Goal: Task Accomplishment & Management: Manage account settings

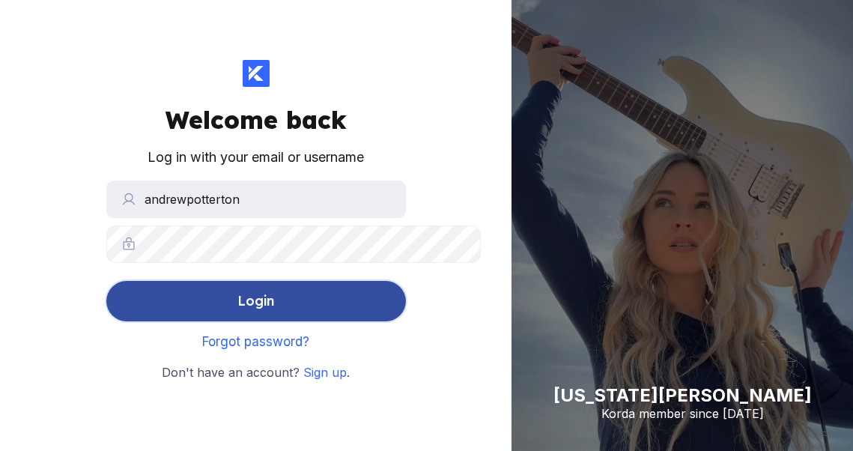
click at [237, 316] on div "Login" at bounding box center [255, 301] width 37 height 30
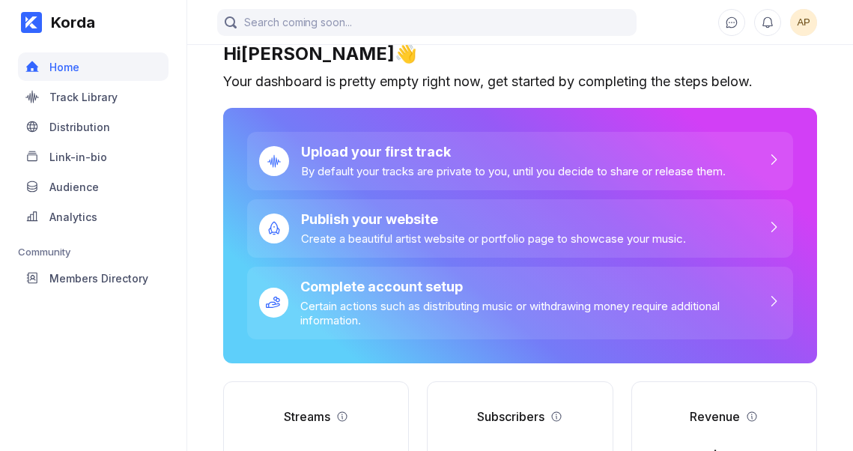
scroll to position [11, 0]
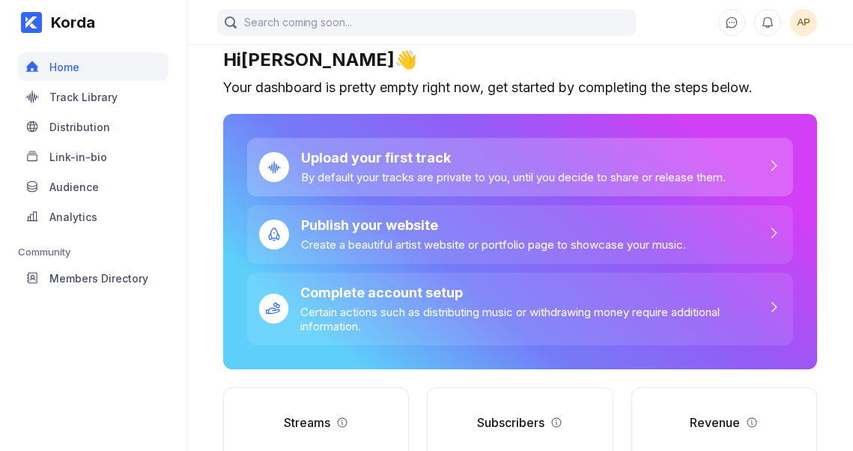
click at [301, 166] on div "Upload your first track" at bounding box center [513, 158] width 425 height 16
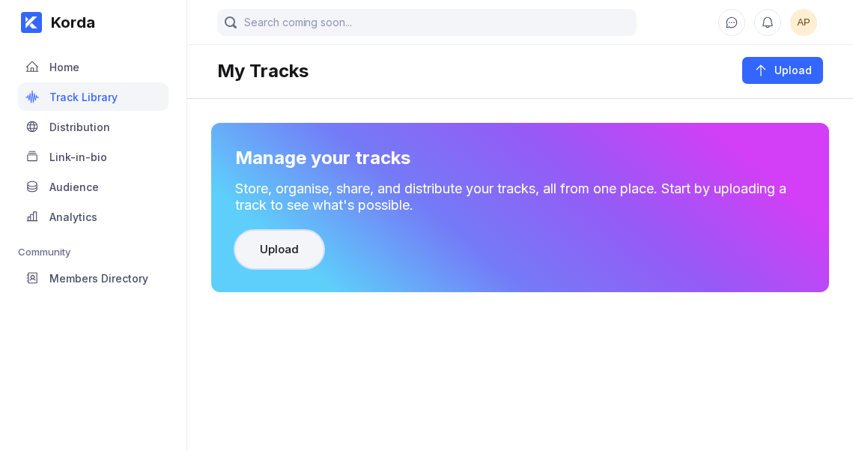
click at [260, 257] on div "Upload" at bounding box center [279, 249] width 39 height 15
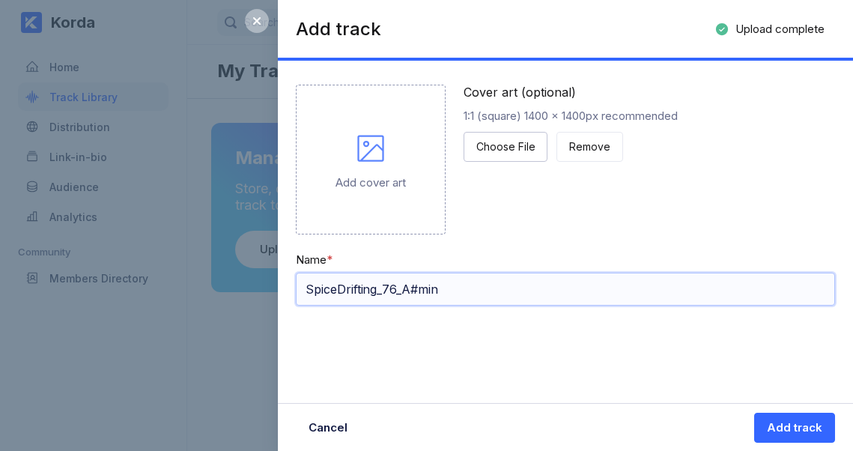
click at [492, 306] on input "SpiceDrifting_76_A#min" at bounding box center [565, 289] width 539 height 33
type input "Spice Drifting"
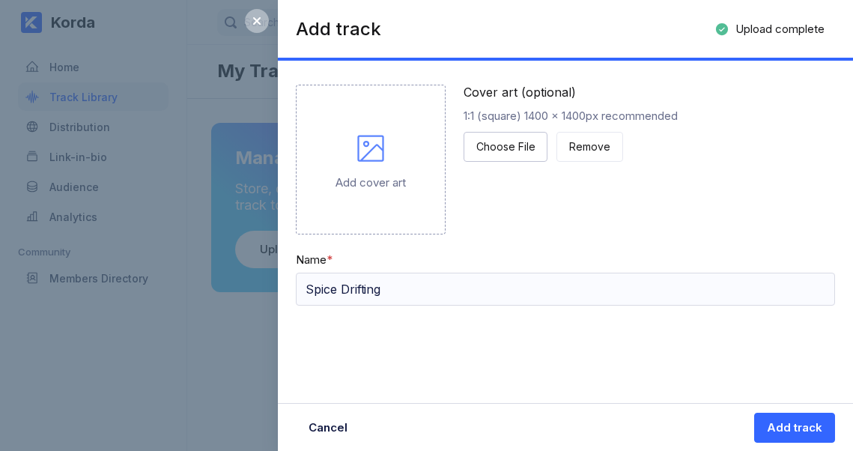
click at [389, 166] on icon at bounding box center [371, 148] width 36 height 36
click at [393, 190] on div "Add cover art" at bounding box center [371, 182] width 70 height 14
click at [767, 426] on div "Add track" at bounding box center [794, 427] width 55 height 15
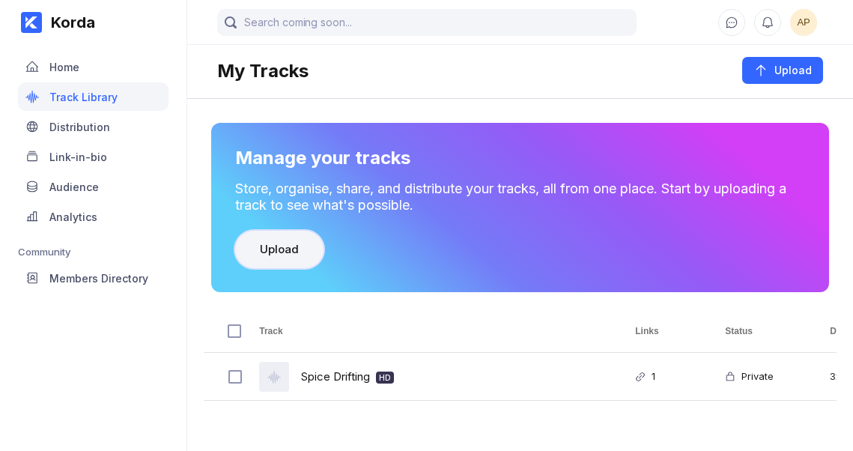
click at [260, 257] on div "Upload" at bounding box center [279, 249] width 39 height 15
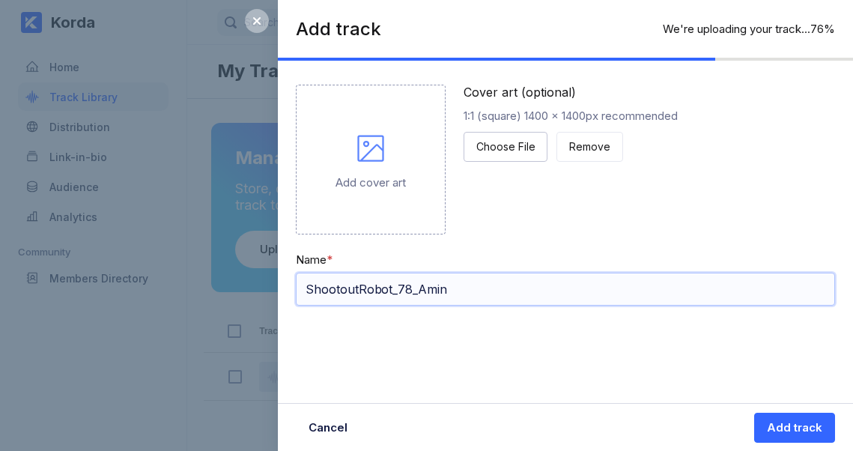
click at [484, 306] on input "ShootoutRobot_78_Amin" at bounding box center [565, 289] width 539 height 33
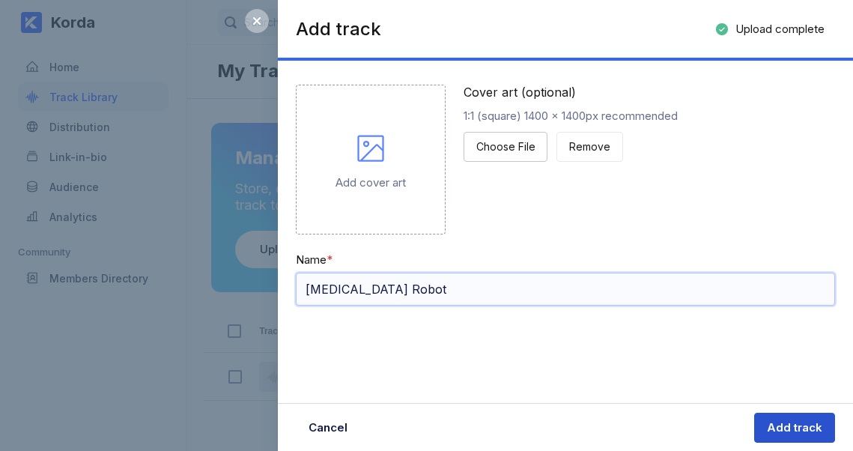
type input "Shootout Robot"
click at [768, 427] on div "Add track" at bounding box center [794, 427] width 55 height 15
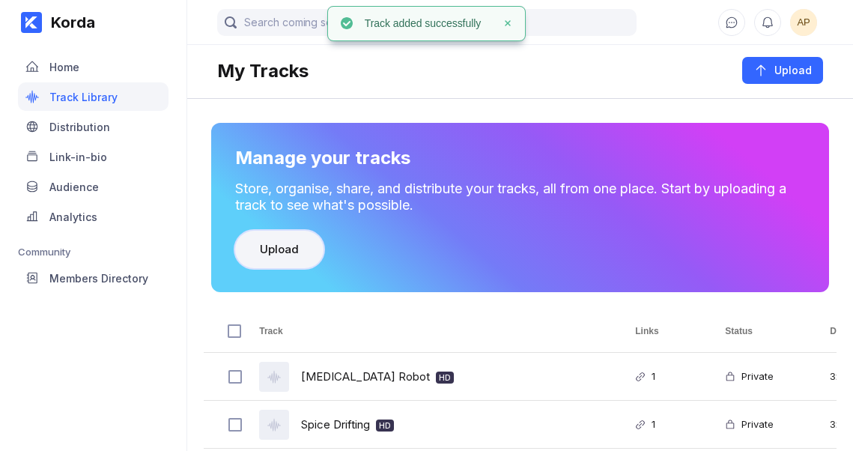
click at [235, 268] on button "Upload" at bounding box center [279, 249] width 88 height 37
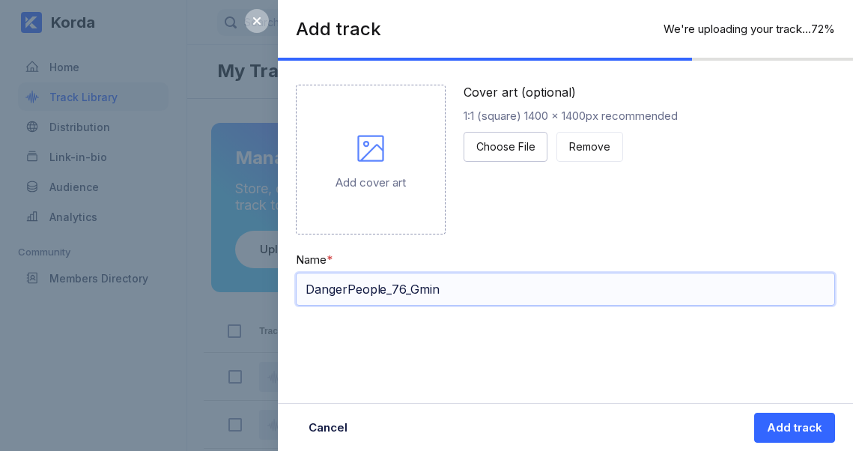
click at [493, 306] on input "DangerPeople_76_Gmin" at bounding box center [565, 289] width 539 height 33
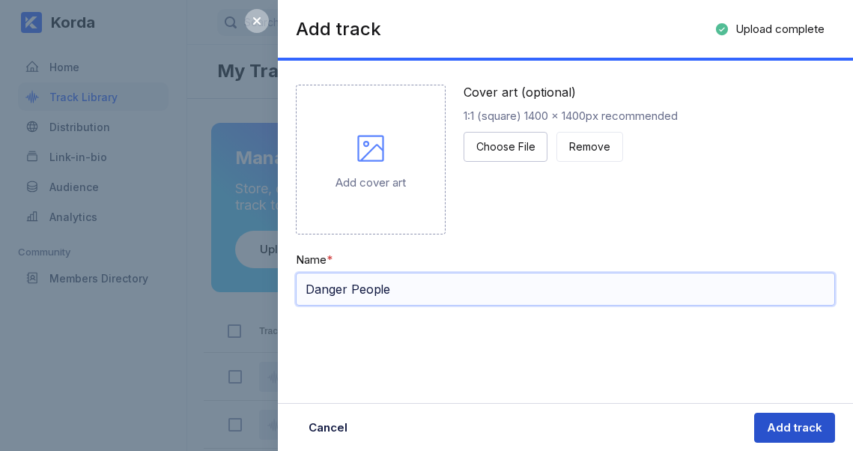
type input "Danger People"
click at [784, 426] on div "Add track" at bounding box center [794, 427] width 55 height 15
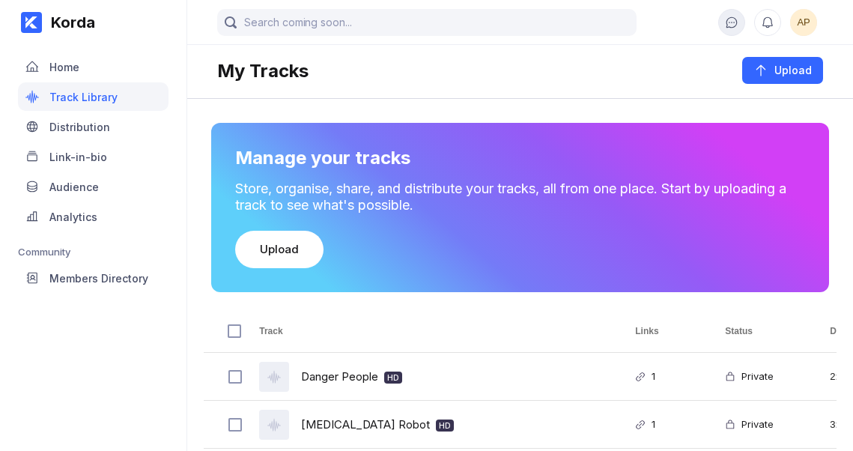
click at [725, 26] on icon at bounding box center [731, 22] width 13 height 13
click at [766, 28] on icon at bounding box center [767, 22] width 13 height 13
click at [217, 70] on div "My Tracks" at bounding box center [262, 71] width 91 height 22
click at [815, 36] on span "AP" at bounding box center [803, 22] width 27 height 27
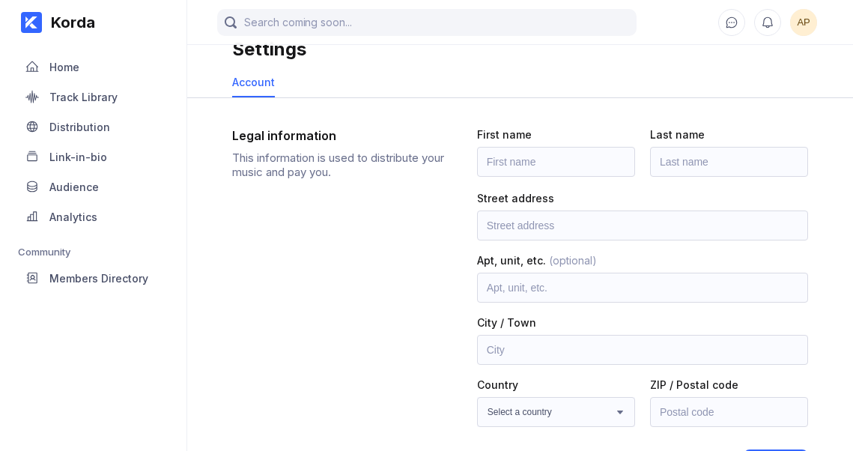
scroll to position [27, 0]
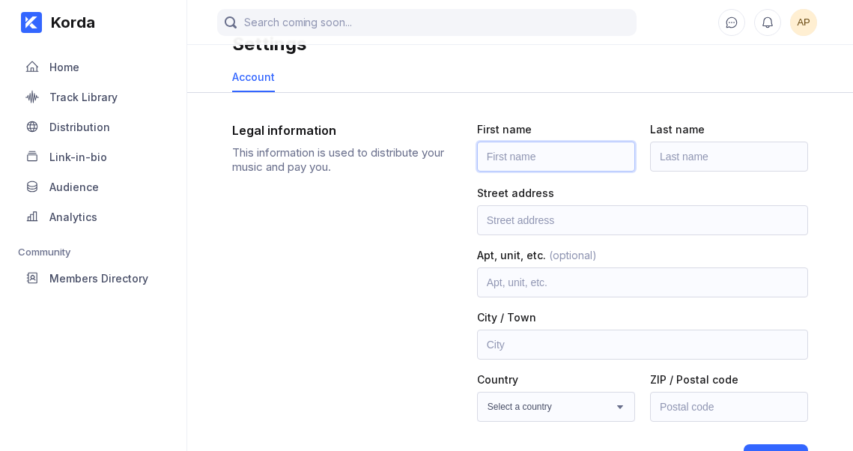
click at [477, 172] on input "text" at bounding box center [556, 157] width 158 height 30
type input "[PERSON_NAME]"
type input "Potterton"
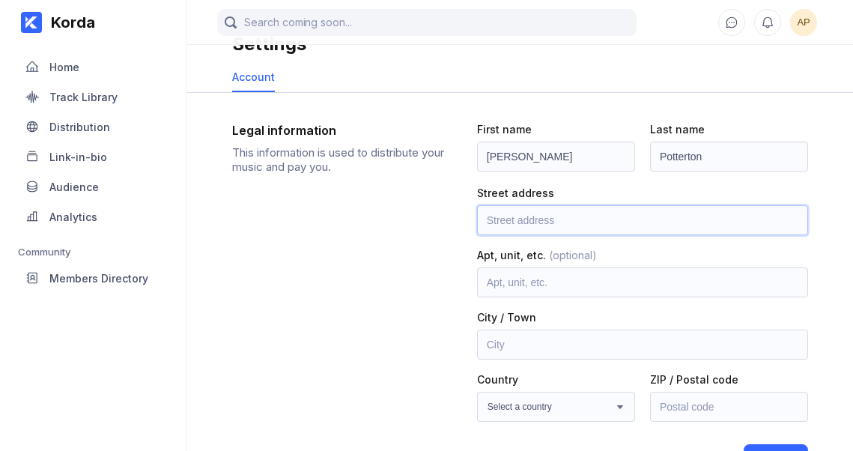
type input "[STREET_ADDRESS]"
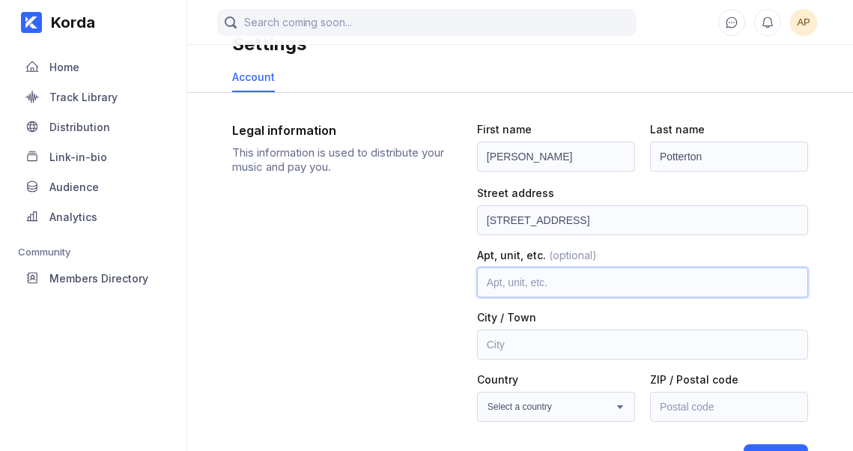
type input "Hunslet"
type input "[GEOGRAPHIC_DATA]"
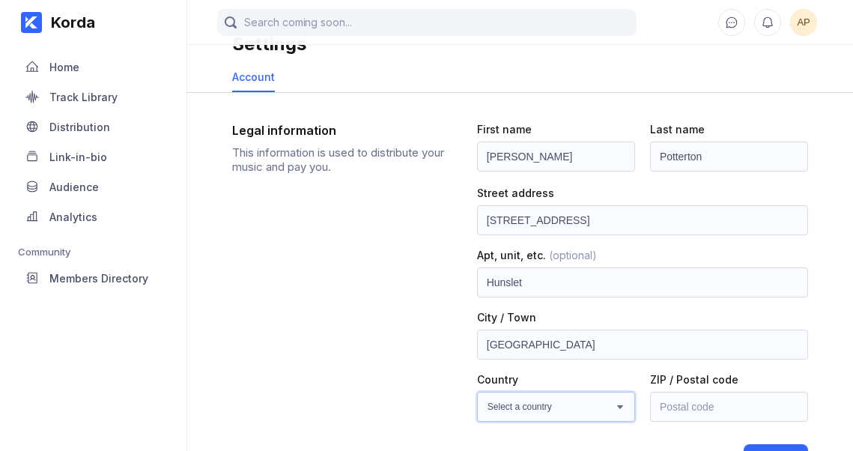
select select "GB"
type input "LS10 1GN"
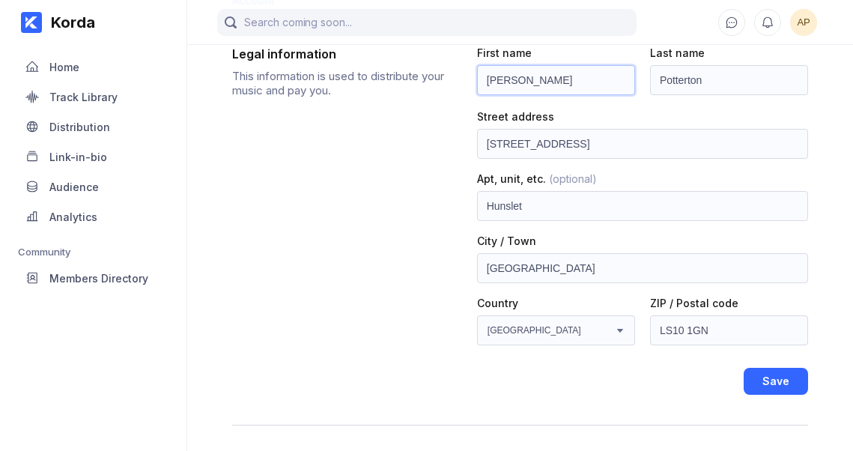
scroll to position [103, 0]
click at [763, 390] on div "Save" at bounding box center [776, 382] width 27 height 15
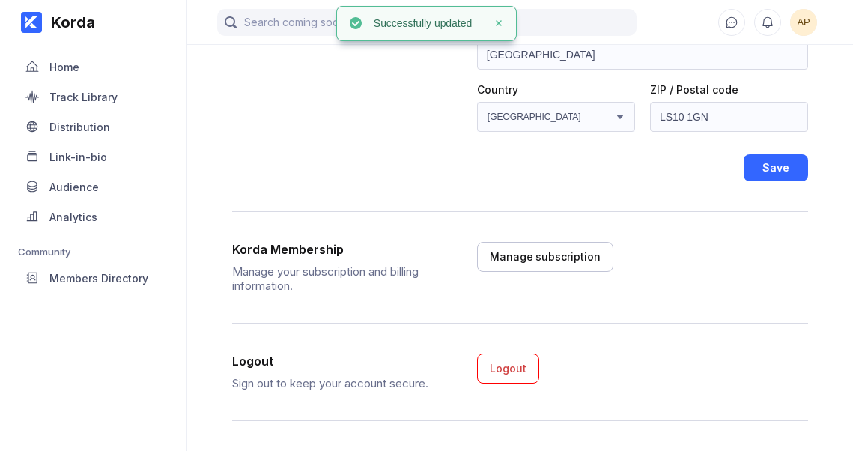
scroll to position [432, 0]
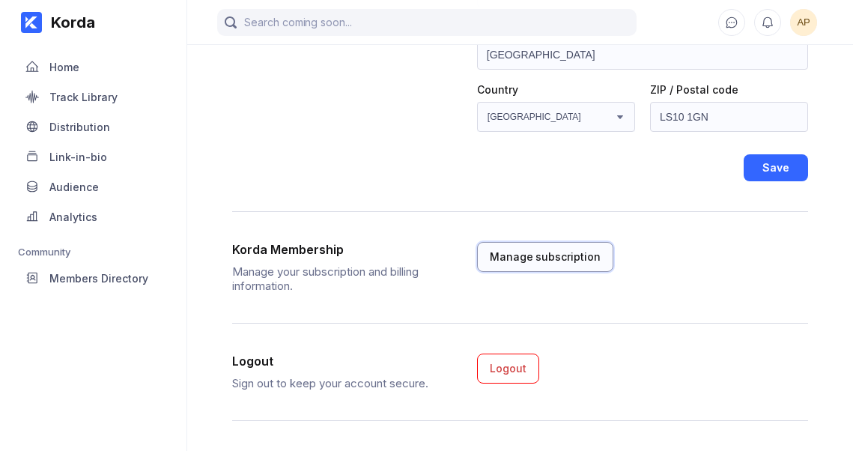
click at [490, 249] on div "Manage subscription" at bounding box center [545, 256] width 111 height 15
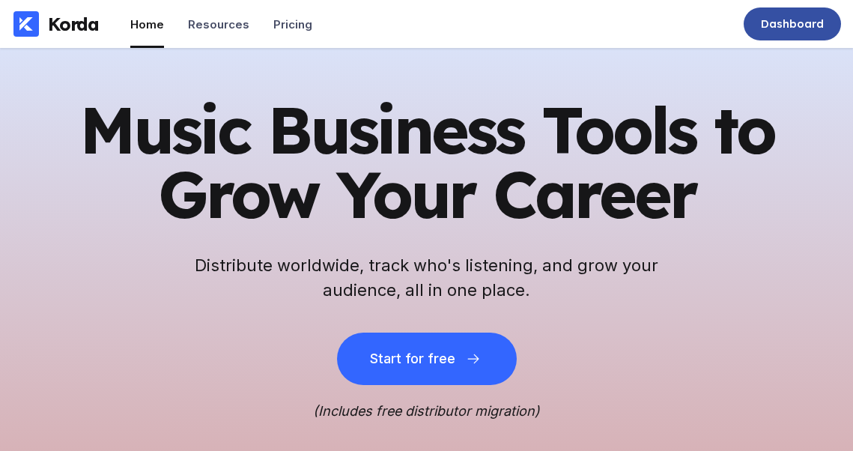
click at [761, 30] on div "Dashboard" at bounding box center [792, 23] width 63 height 15
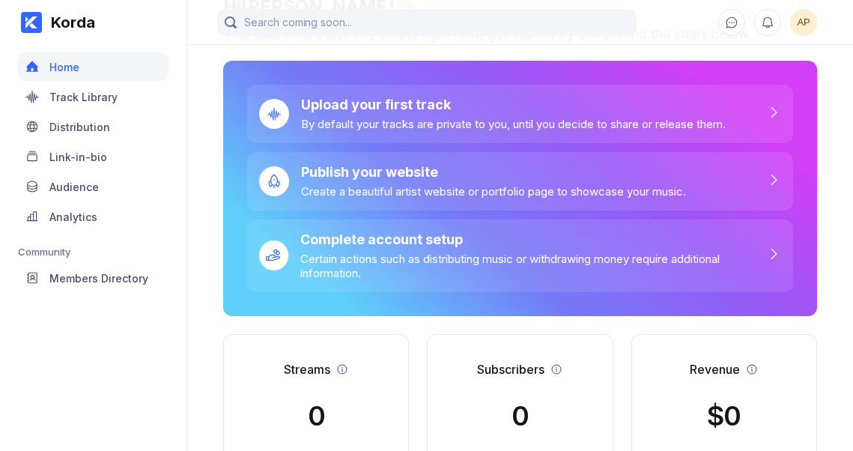
scroll to position [67, 0]
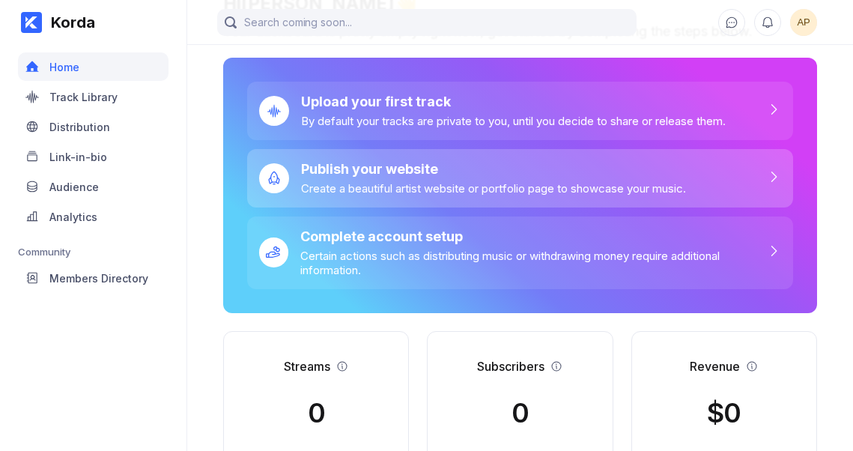
click at [301, 177] on div "Publish your website" at bounding box center [493, 169] width 385 height 16
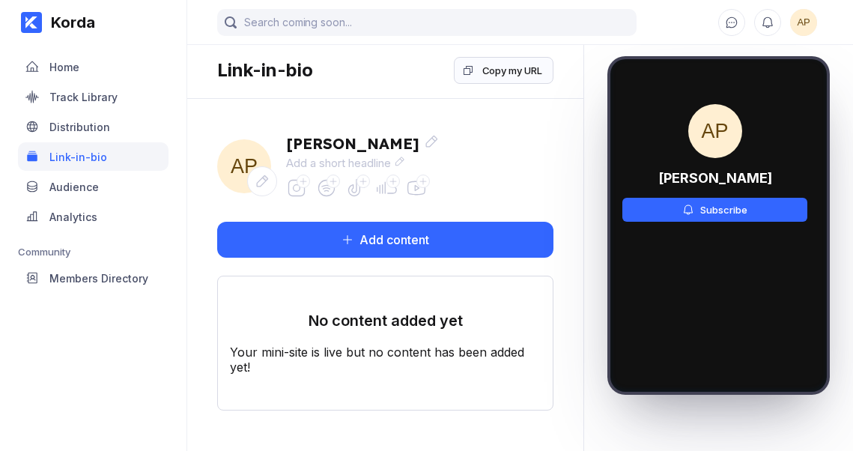
click at [257, 187] on icon at bounding box center [263, 181] width 12 height 12
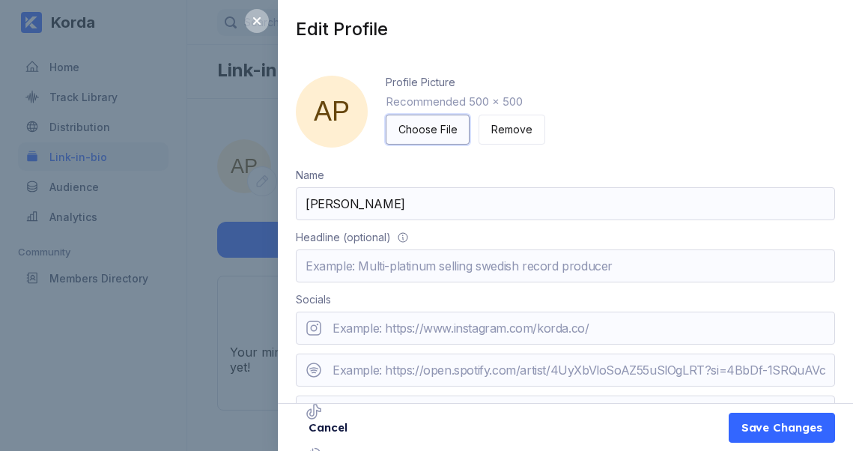
click at [441, 137] on div "Choose File" at bounding box center [428, 129] width 58 height 15
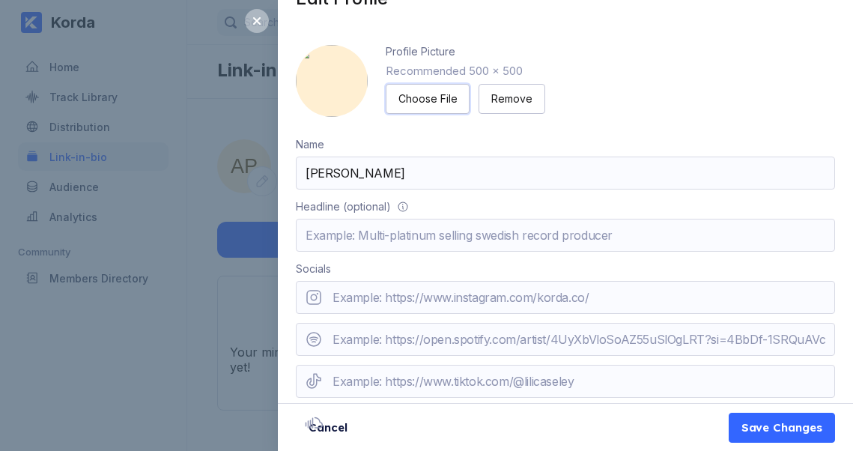
scroll to position [34, 0]
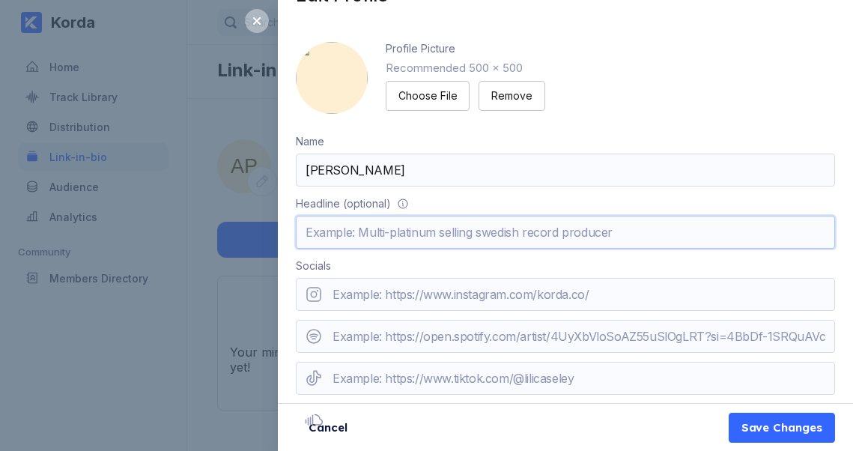
drag, startPoint x: 706, startPoint y: 263, endPoint x: 357, endPoint y: 250, distance: 349.4
click at [357, 249] on input "text" at bounding box center [565, 232] width 539 height 33
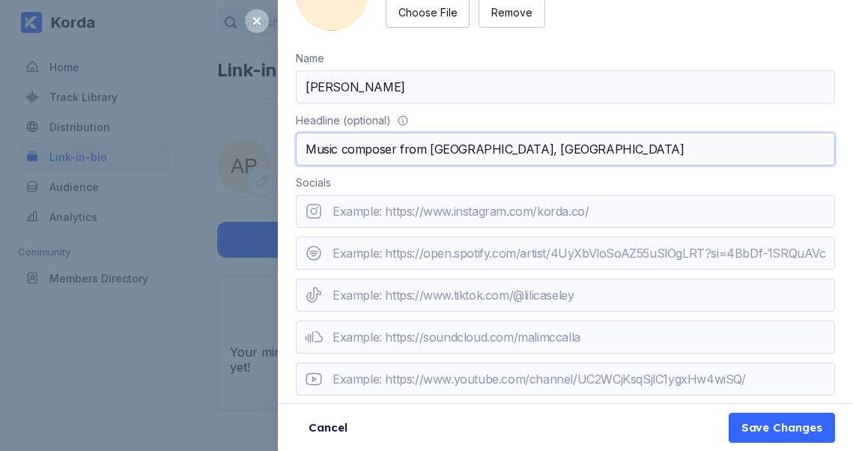
scroll to position [169, 0]
type input "Music composer from [GEOGRAPHIC_DATA], [GEOGRAPHIC_DATA]"
click at [388, 243] on input "url" at bounding box center [565, 253] width 539 height 33
paste input "[URL][DOMAIN_NAME]"
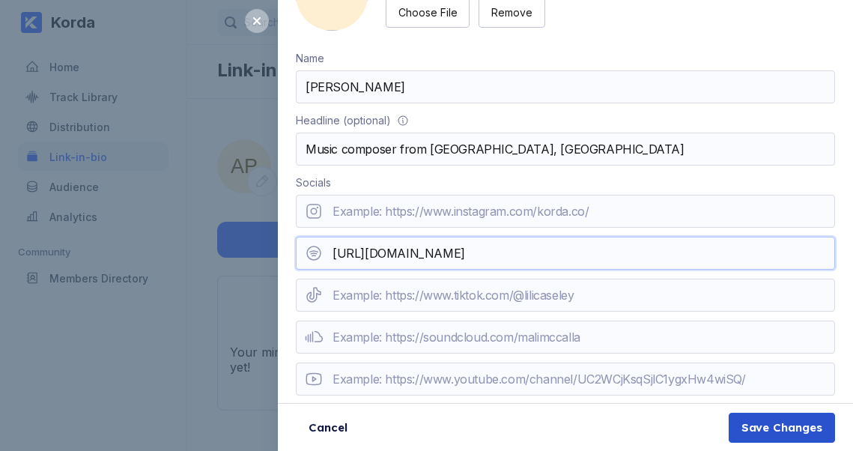
type input "[URL][DOMAIN_NAME]"
click at [742, 426] on div "Save Changes" at bounding box center [782, 427] width 81 height 15
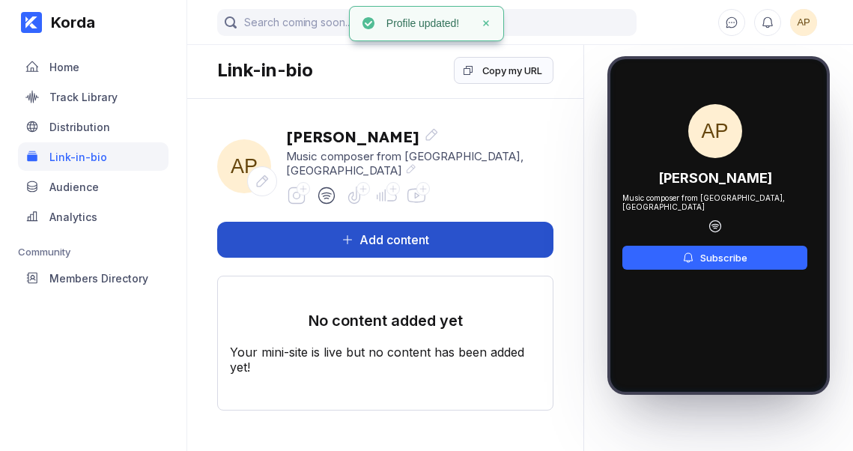
click at [316, 258] on button "Add content" at bounding box center [385, 240] width 336 height 36
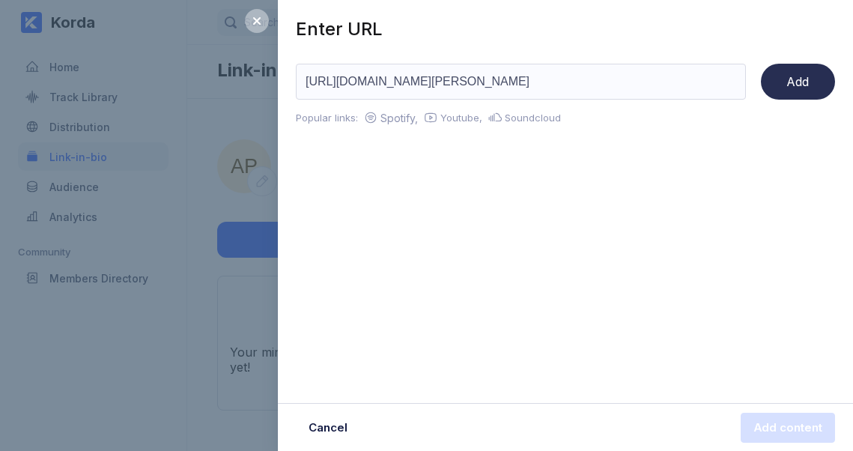
type input "[URL][DOMAIN_NAME][PERSON_NAME]"
click at [787, 89] on div "Add" at bounding box center [798, 81] width 22 height 15
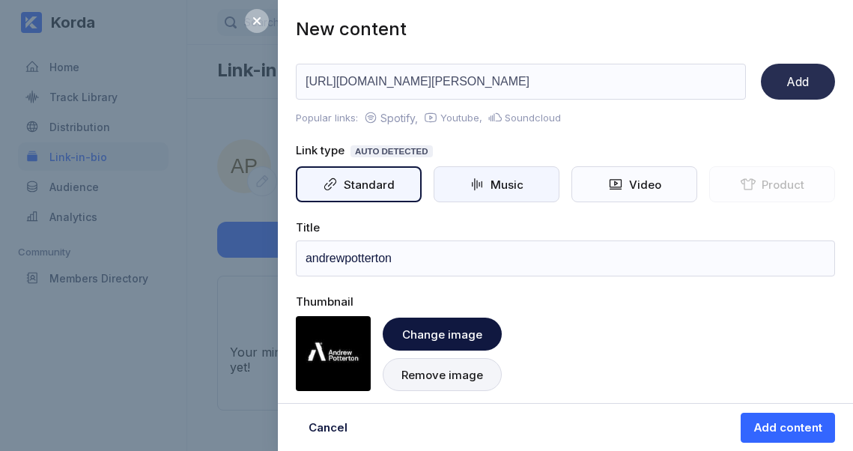
click at [493, 192] on div "Music" at bounding box center [504, 185] width 39 height 14
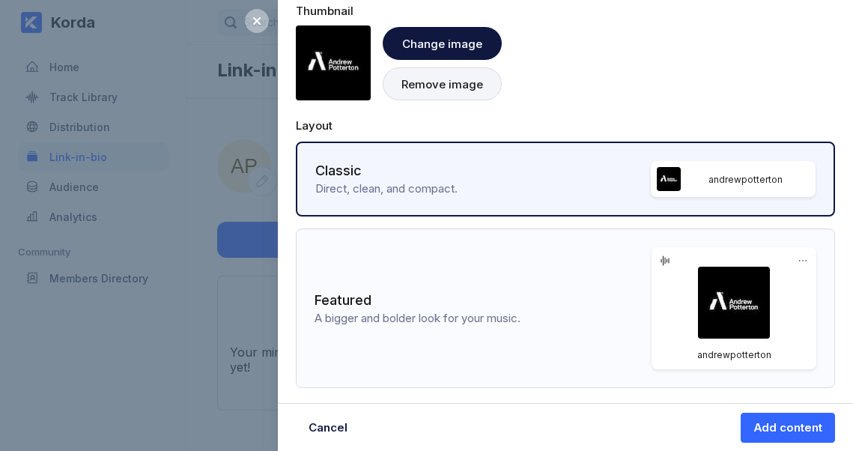
scroll to position [430, 0]
click at [760, 432] on div "Add content" at bounding box center [788, 427] width 69 height 15
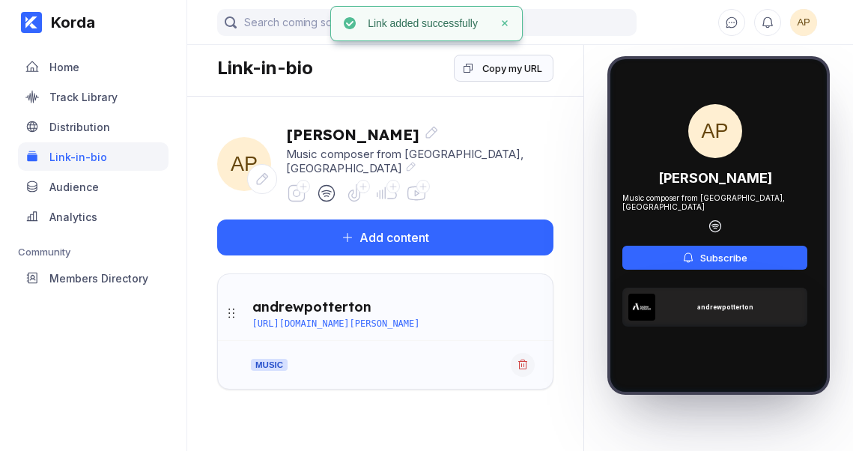
scroll to position [0, 0]
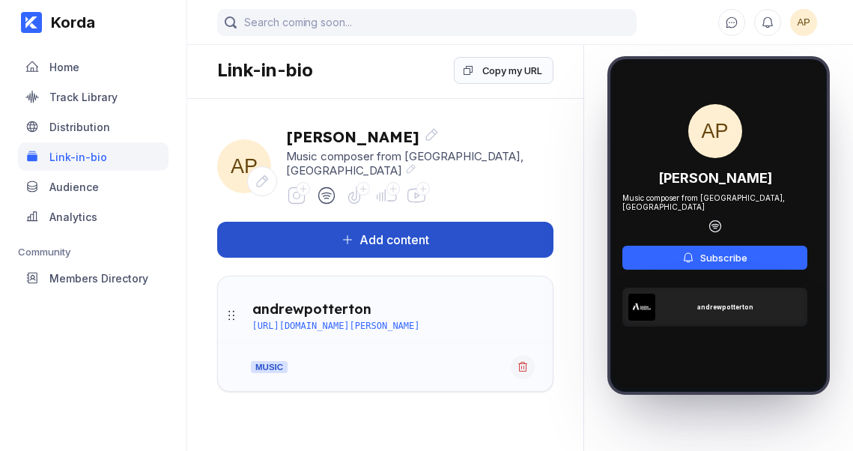
click at [354, 247] on div "Add content" at bounding box center [392, 239] width 76 height 15
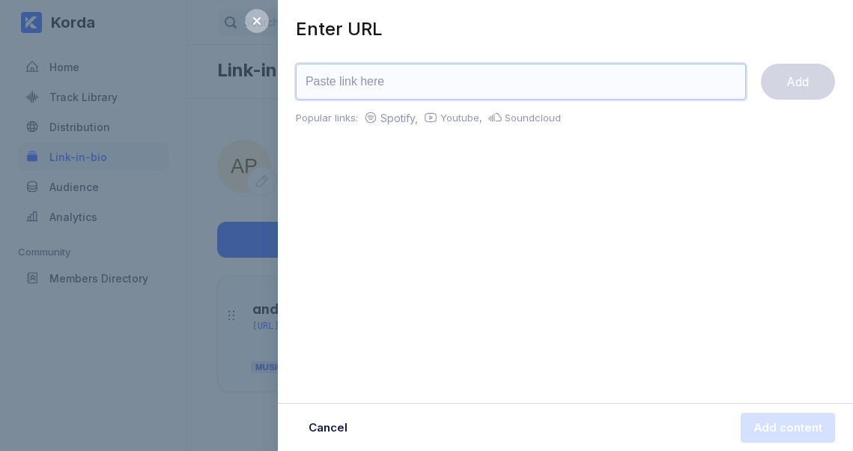
click at [407, 100] on input "url" at bounding box center [521, 82] width 450 height 36
paste input "[URL][DOMAIN_NAME]"
type input "[URL][DOMAIN_NAME]"
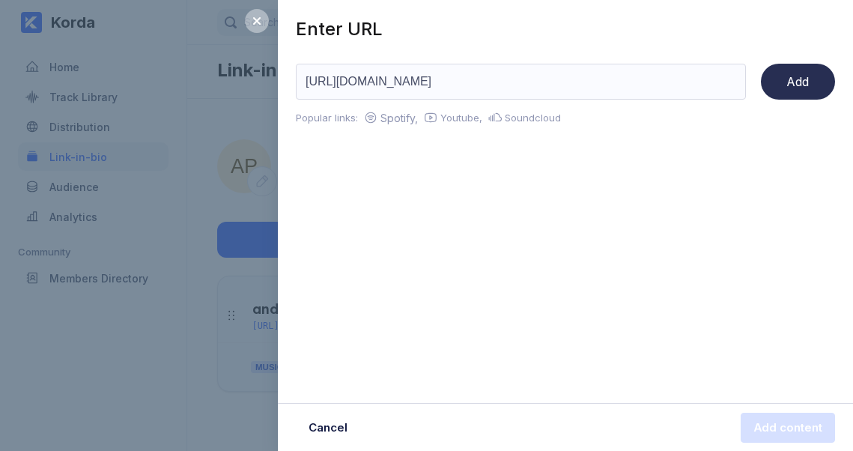
click at [787, 89] on div "Add" at bounding box center [798, 81] width 22 height 15
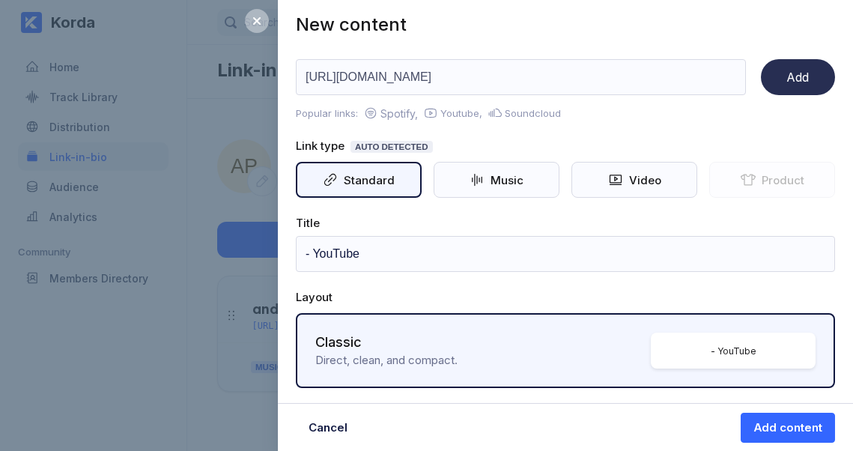
scroll to position [10, 0]
click at [656, 187] on div "Video" at bounding box center [642, 180] width 38 height 14
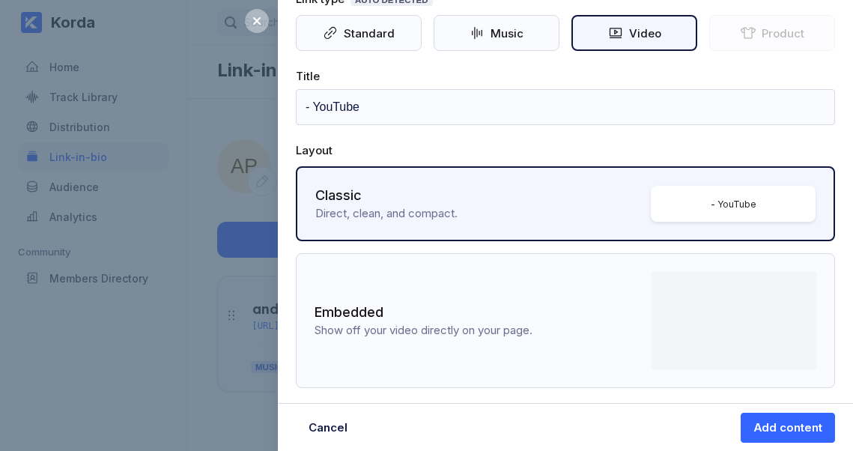
scroll to position [278, 0]
click at [775, 426] on div "Add content" at bounding box center [788, 427] width 69 height 15
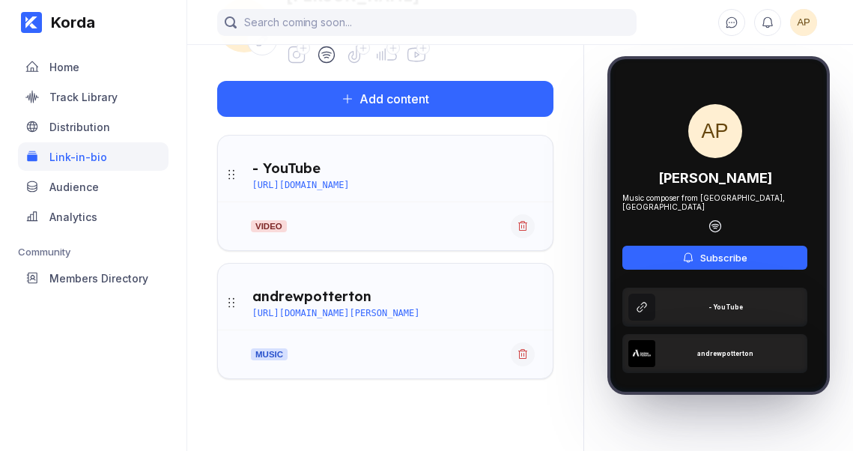
scroll to position [252, 0]
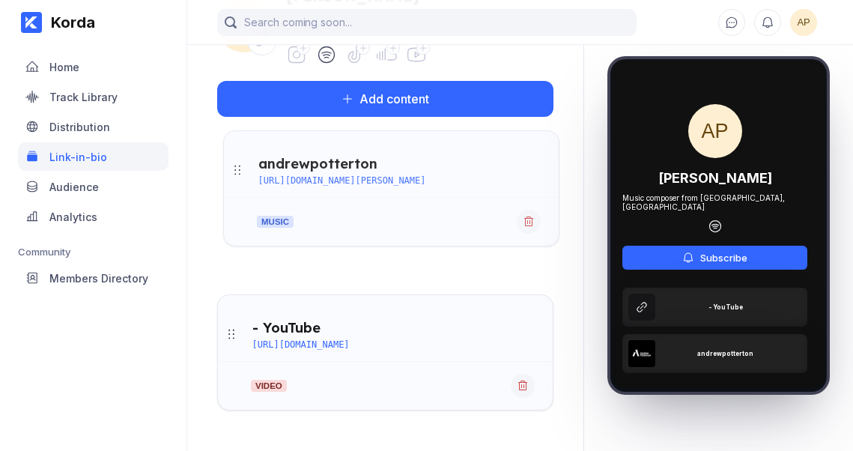
drag, startPoint x: 53, startPoint y: 271, endPoint x: 58, endPoint y: 138, distance: 133.4
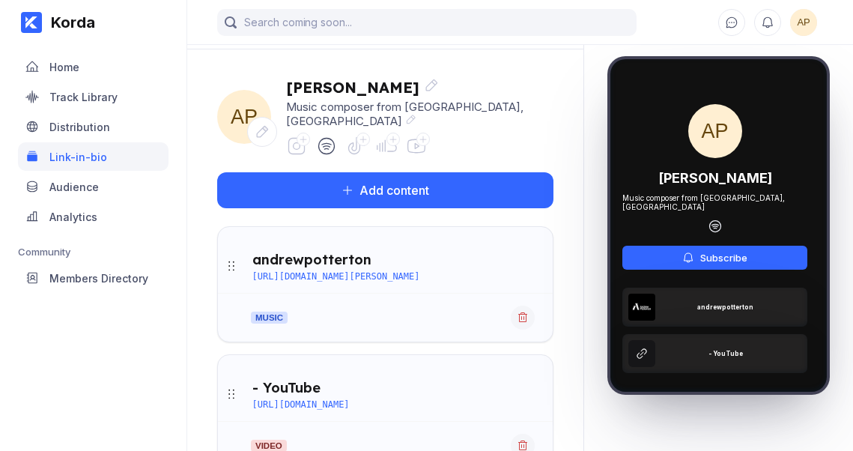
scroll to position [43, 0]
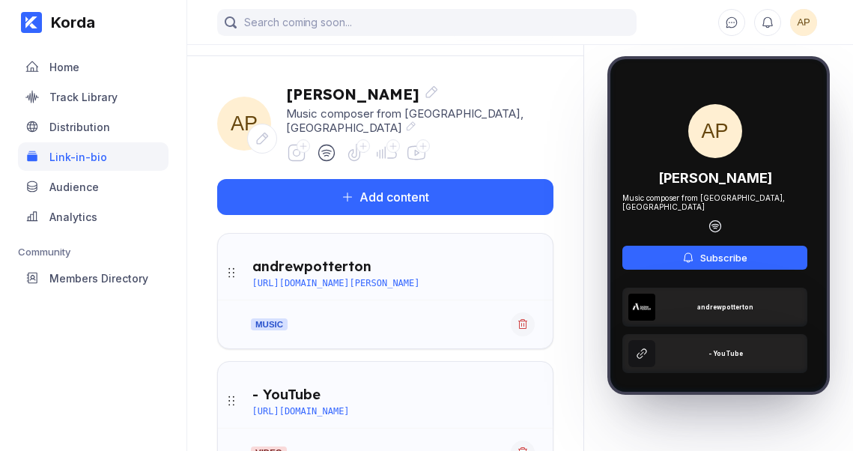
click at [257, 145] on icon at bounding box center [263, 139] width 12 height 12
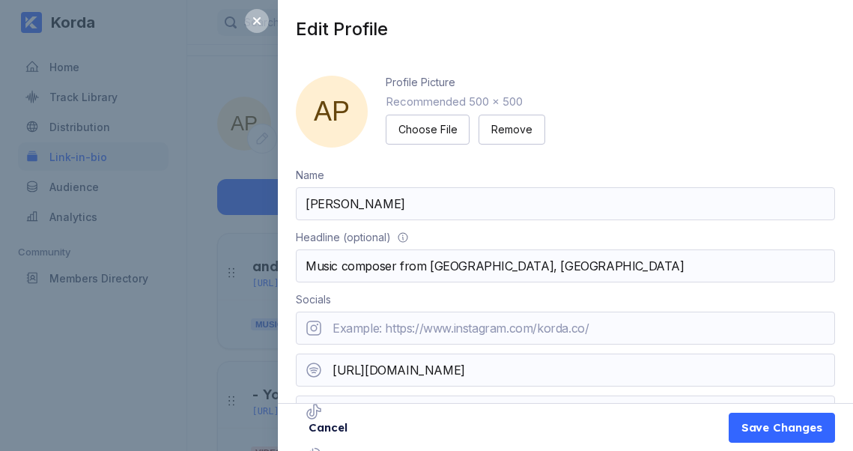
click at [342, 135] on span "AP" at bounding box center [332, 112] width 72 height 72
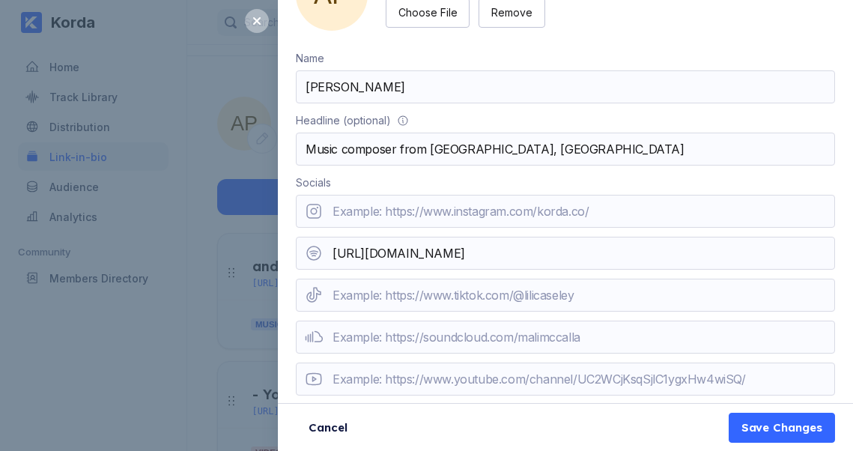
scroll to position [169, 0]
click at [428, 326] on input "url" at bounding box center [565, 337] width 539 height 33
paste input "[URL][DOMAIN_NAME][PERSON_NAME]"
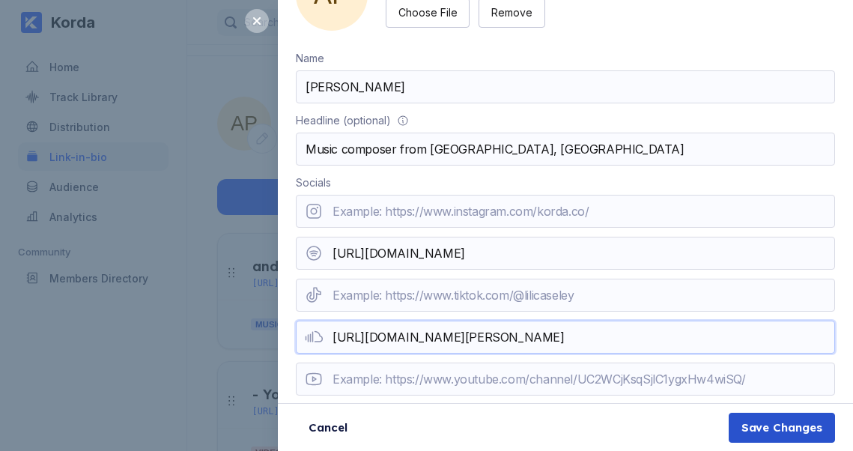
type input "[URL][DOMAIN_NAME][PERSON_NAME]"
click at [742, 432] on div "Save Changes" at bounding box center [782, 427] width 81 height 15
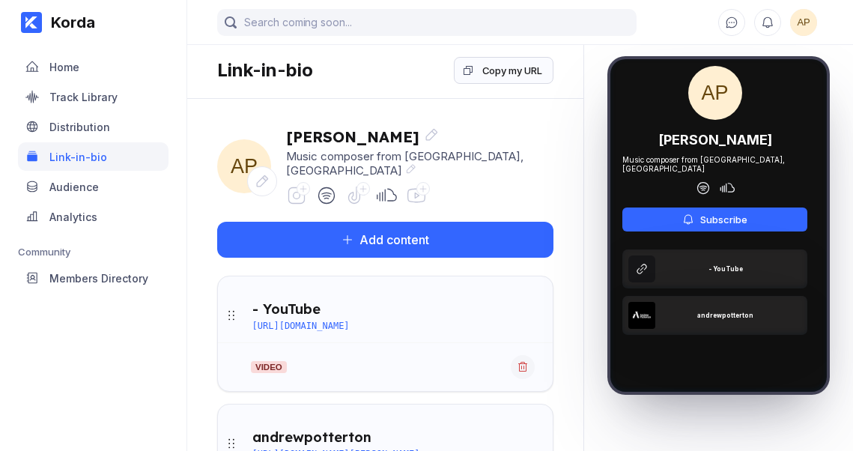
scroll to position [0, 0]
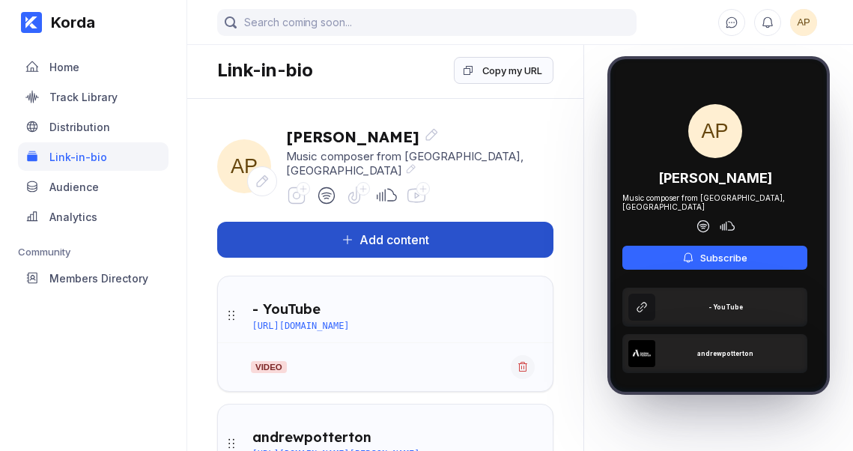
click at [354, 247] on div "Add content" at bounding box center [392, 239] width 76 height 15
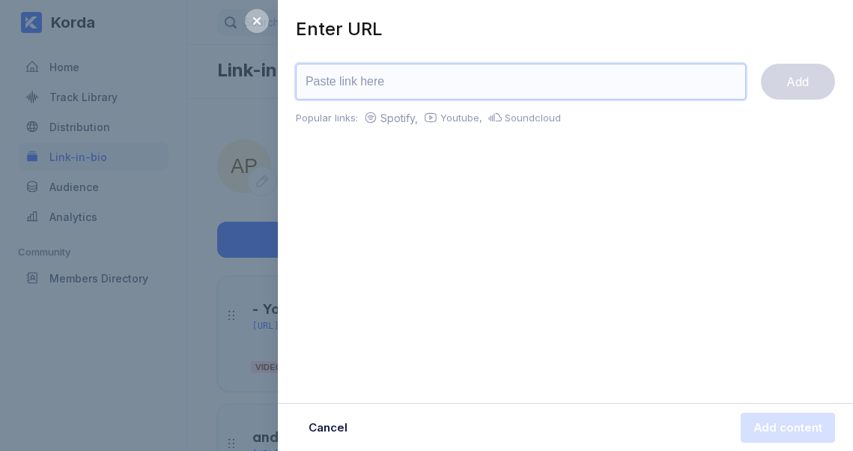
click at [382, 100] on input "url" at bounding box center [521, 82] width 450 height 36
click at [384, 100] on input "url" at bounding box center [521, 82] width 450 height 36
paste input "[URL][DOMAIN_NAME]"
type input "[URL][DOMAIN_NAME]"
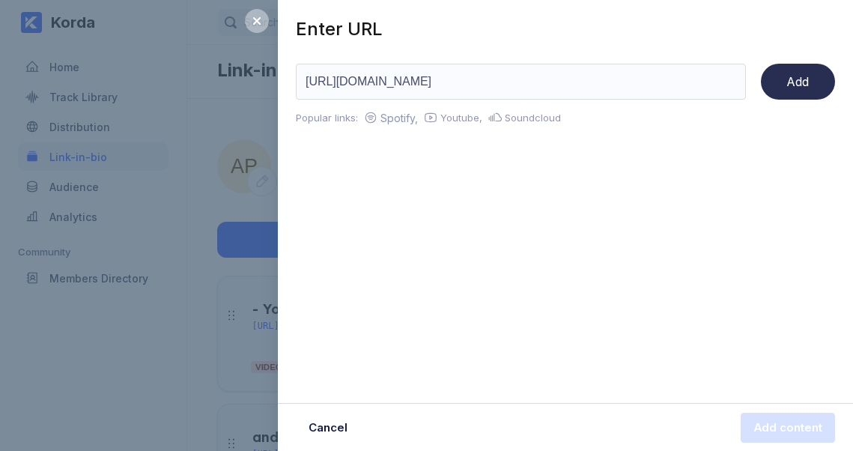
click at [788, 89] on div "Add" at bounding box center [798, 81] width 22 height 15
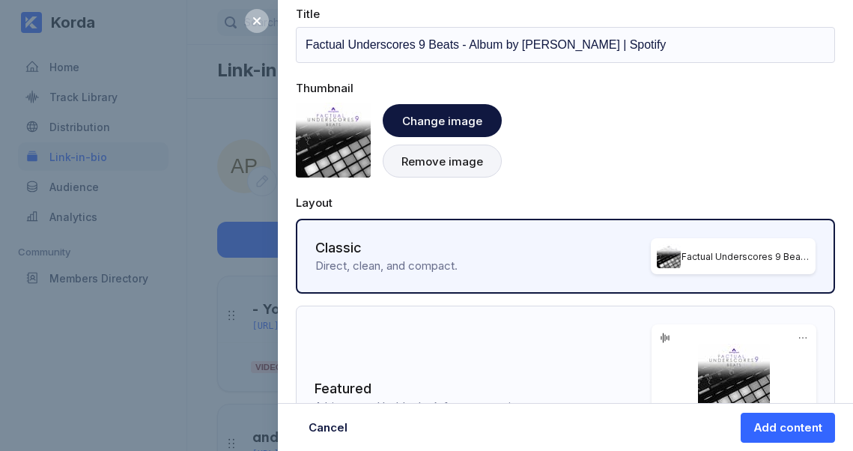
scroll to position [228, 0]
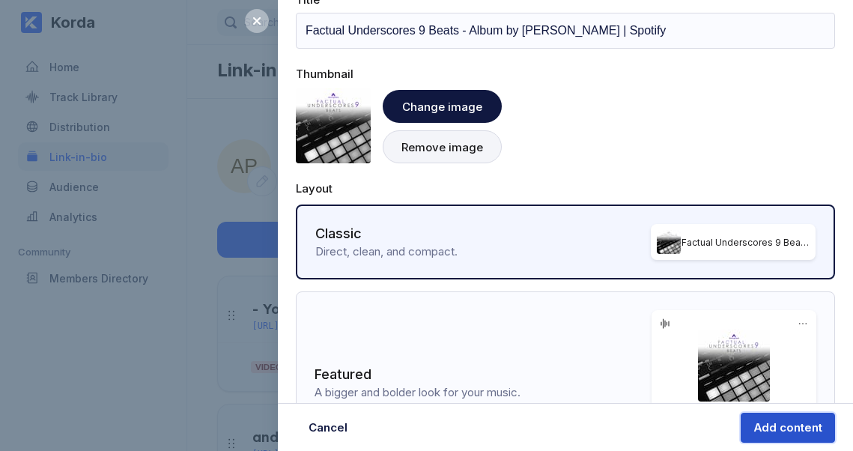
click at [754, 423] on div "Add content" at bounding box center [788, 427] width 69 height 15
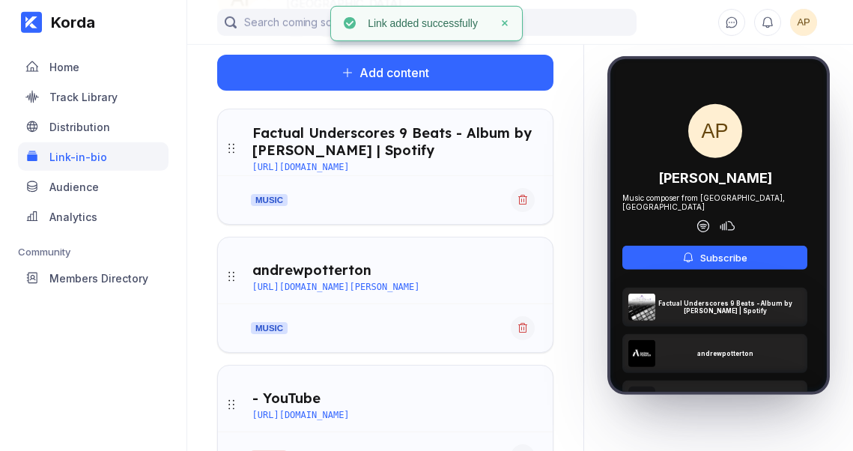
scroll to position [0, 0]
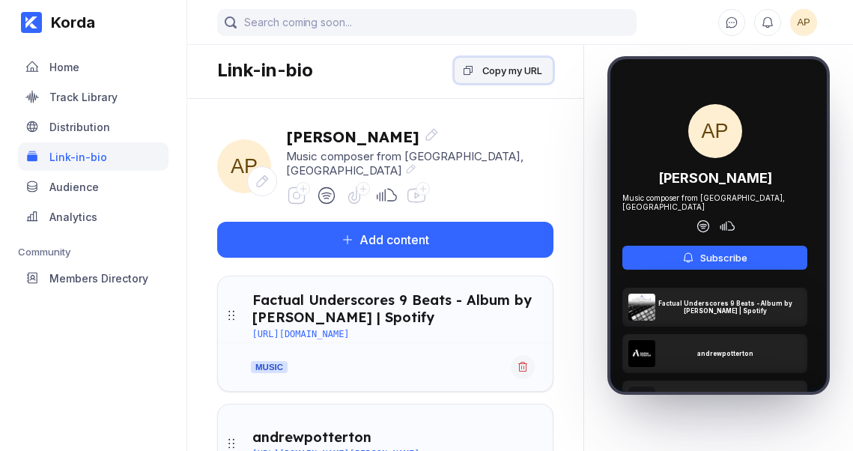
click at [482, 75] on div "Copy my URL" at bounding box center [512, 70] width 60 height 15
click at [802, 28] on span "AP" at bounding box center [803, 22] width 27 height 27
select select "GB"
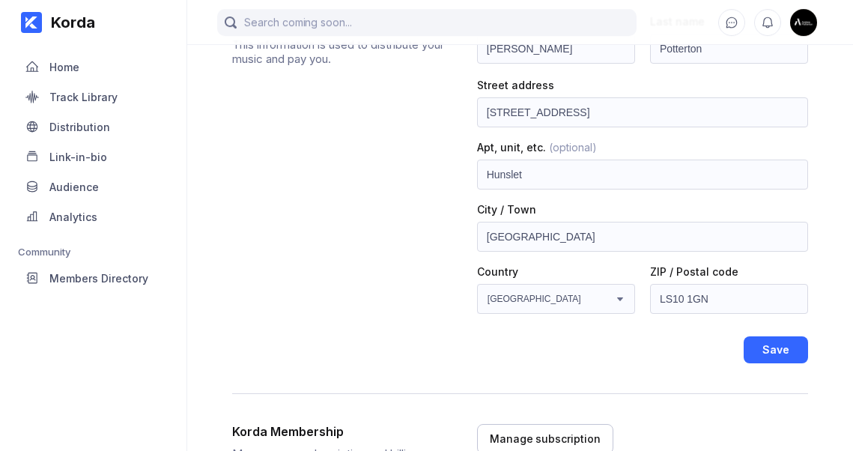
scroll to position [112, 0]
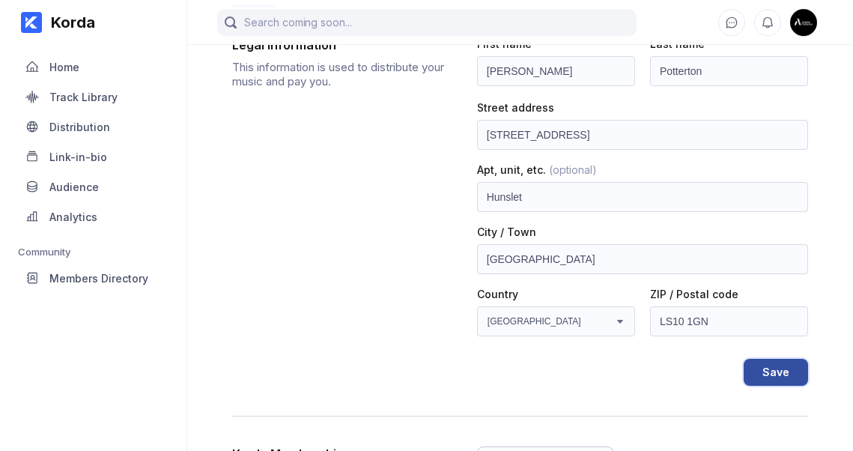
click at [763, 380] on div "Save" at bounding box center [776, 372] width 27 height 15
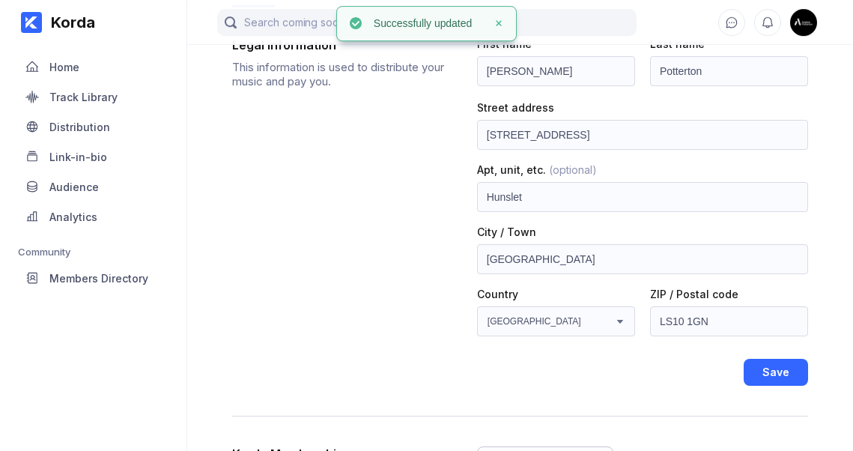
click at [808, 23] on img at bounding box center [803, 22] width 27 height 27
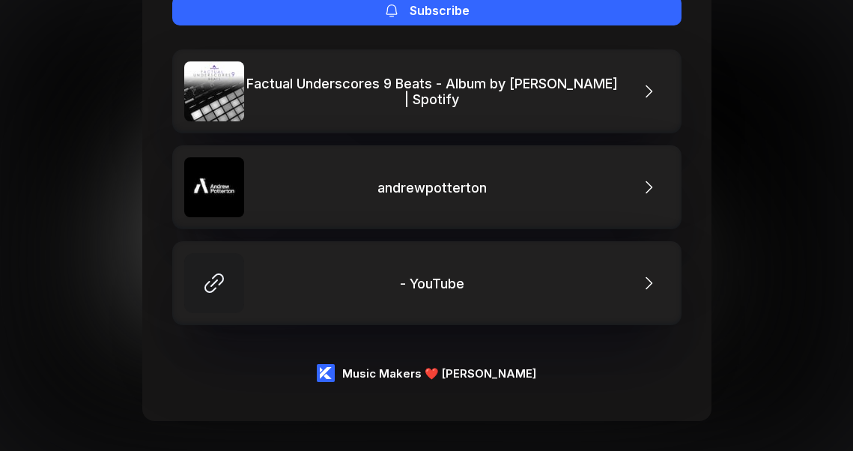
scroll to position [372, 0]
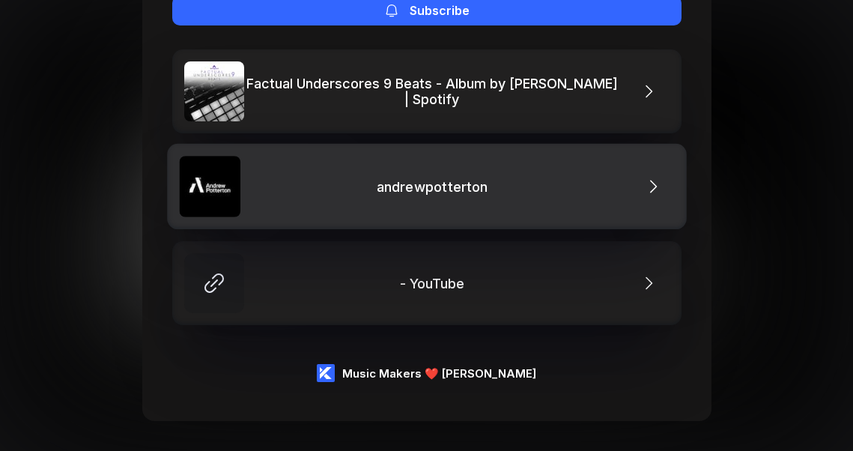
click at [422, 178] on div "andrewpotterton" at bounding box center [435, 186] width 119 height 16
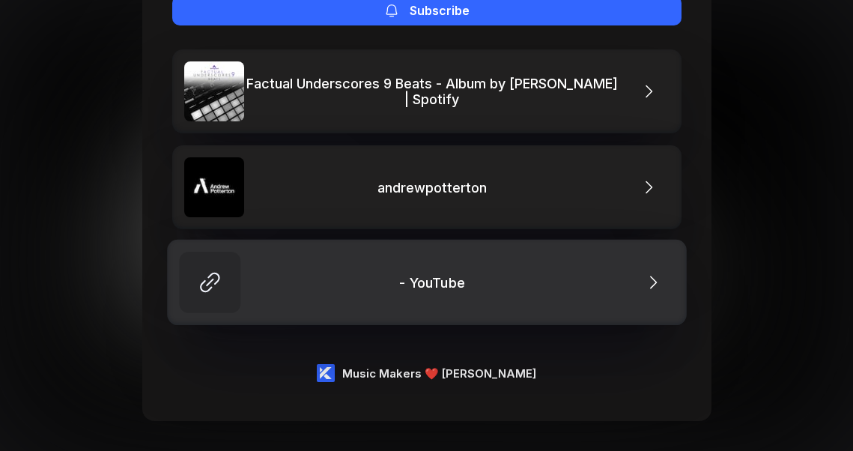
click at [433, 274] on div "- YouTube" at bounding box center [435, 282] width 73 height 16
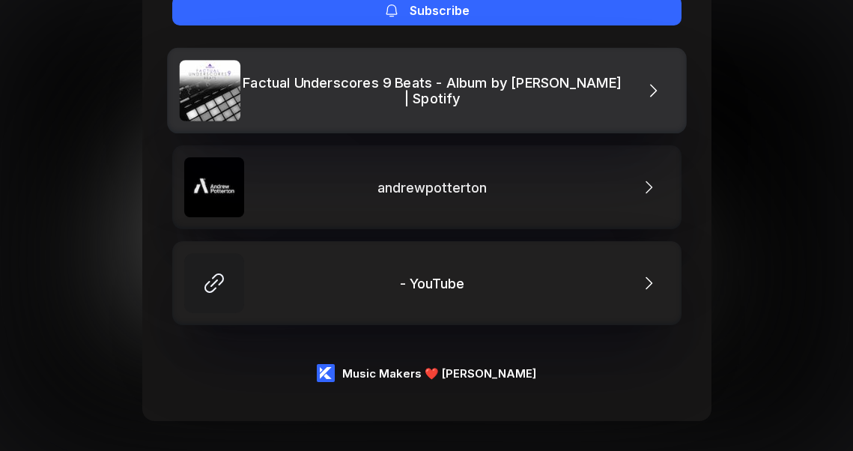
click at [424, 75] on div "Factual Underscores 9 Beats - Album by [PERSON_NAME] | Spotify" at bounding box center [435, 91] width 391 height 32
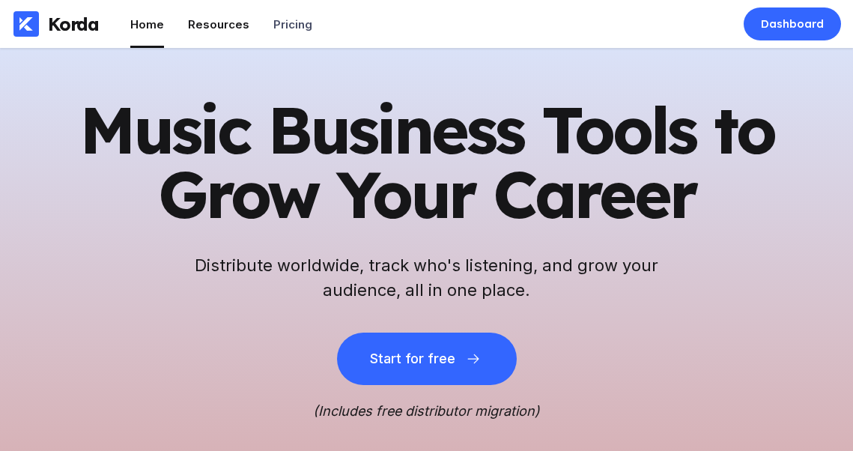
click at [249, 25] on div "Resources" at bounding box center [218, 24] width 61 height 14
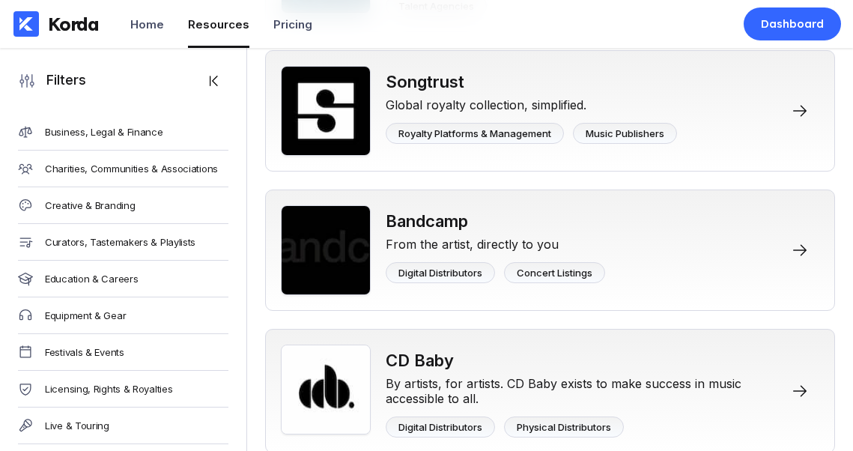
scroll to position [453, 0]
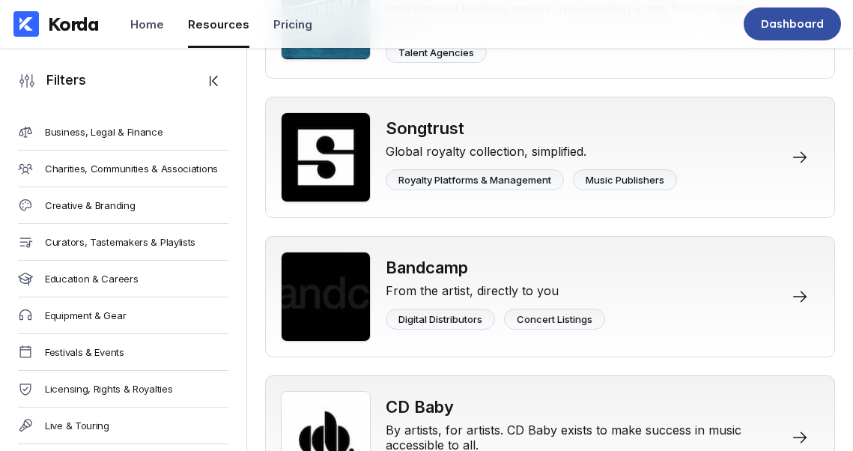
click at [780, 27] on div "Dashboard" at bounding box center [792, 23] width 63 height 15
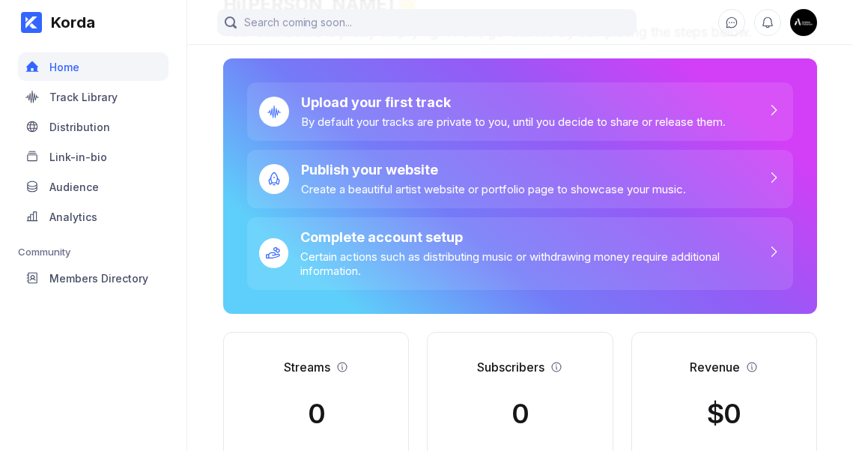
scroll to position [68, 0]
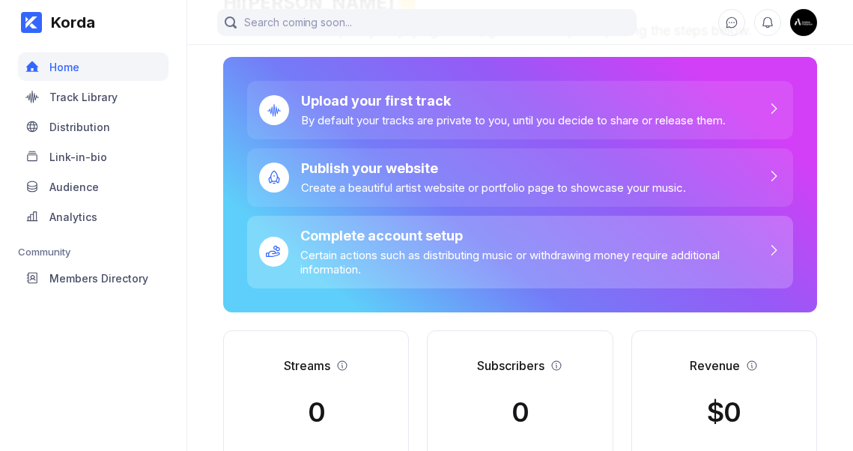
click at [300, 243] on div "Complete account setup" at bounding box center [533, 236] width 466 height 16
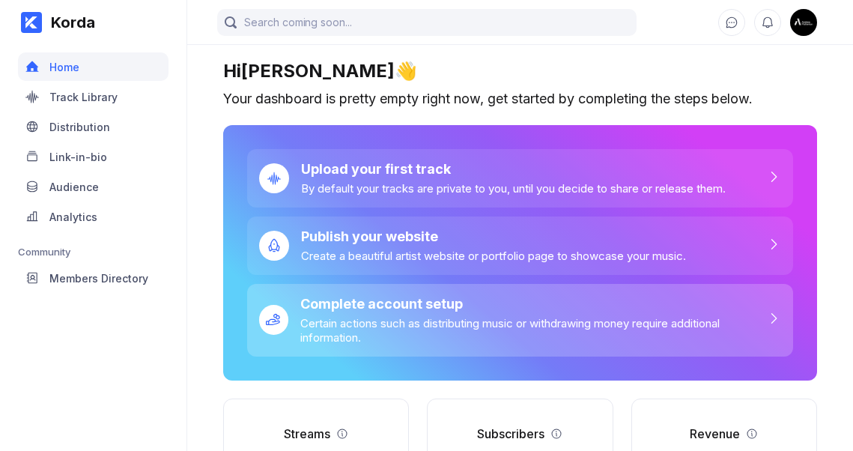
select select "GB"
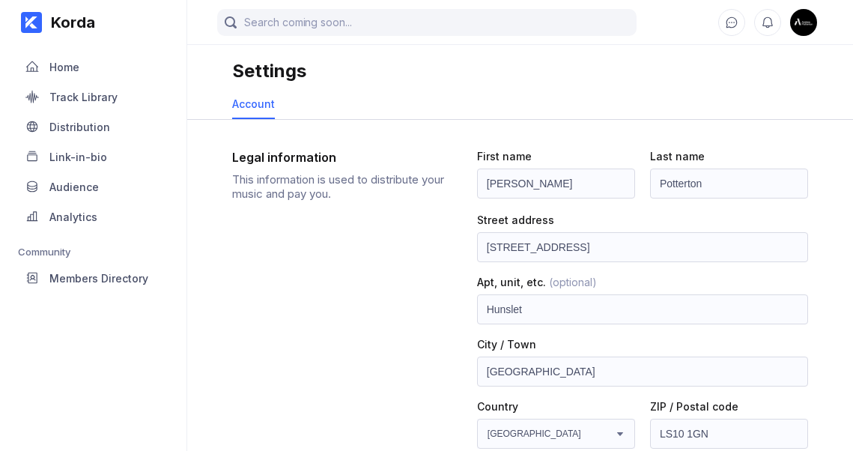
scroll to position [68, 0]
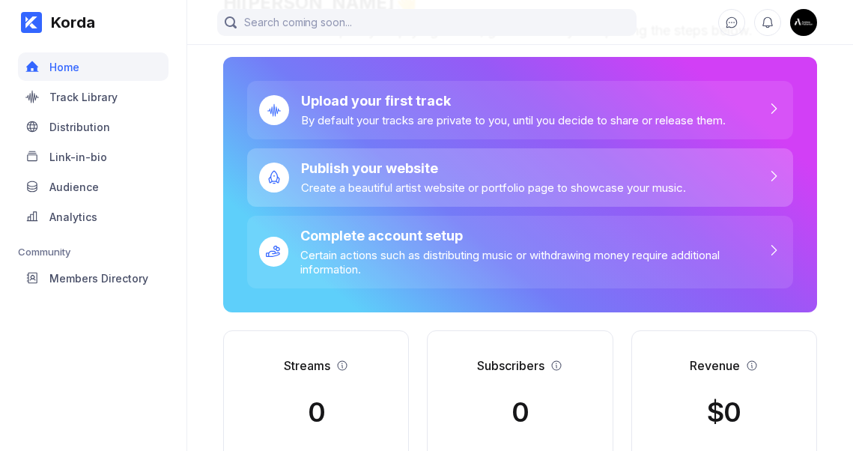
click at [301, 195] on div "Create a beautiful artist website or portfolio page to showcase your music." at bounding box center [493, 188] width 385 height 14
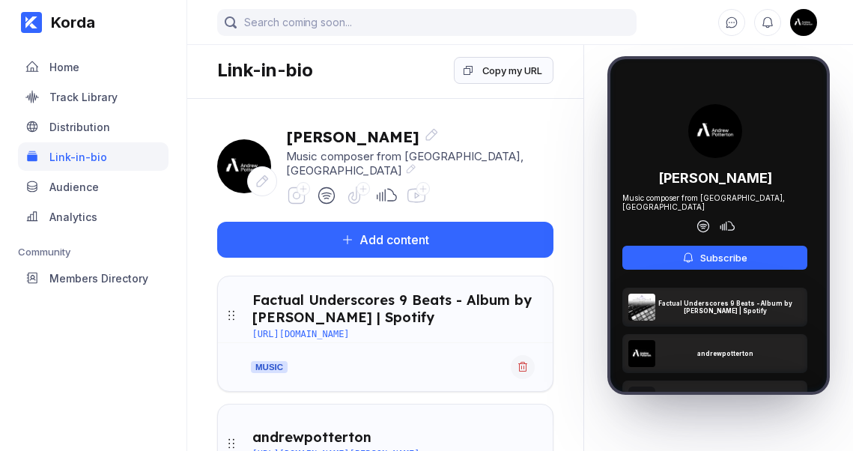
scroll to position [68, 0]
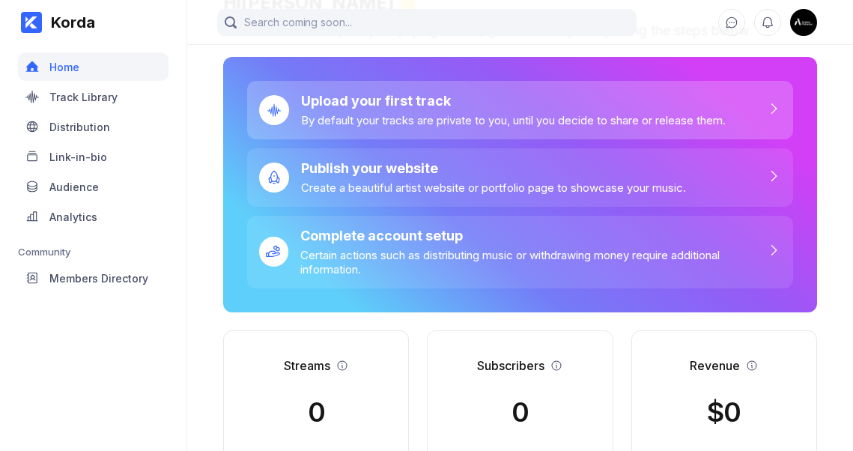
click at [301, 109] on div "Upload your first track" at bounding box center [513, 101] width 425 height 16
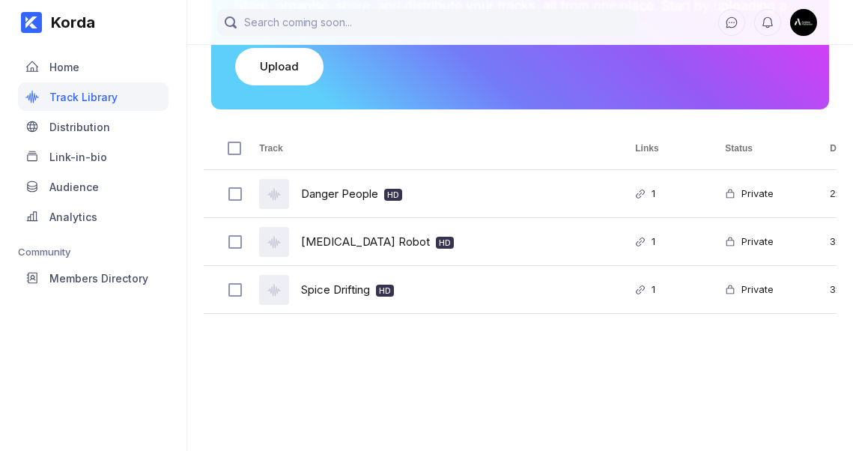
scroll to position [217, 0]
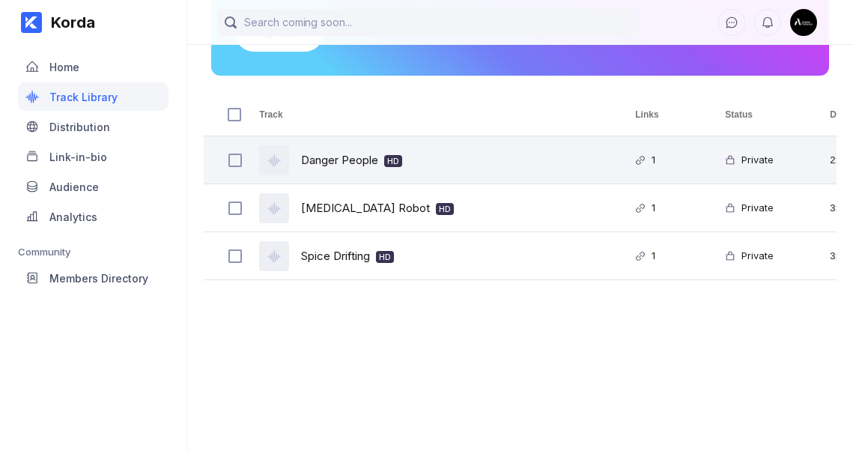
click at [301, 178] on div "Danger People HD" at bounding box center [351, 159] width 101 height 35
